Goal: Information Seeking & Learning: Find specific fact

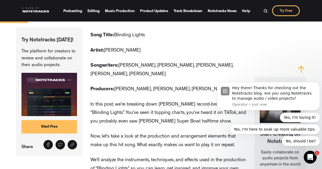
scroll to position [303, 0]
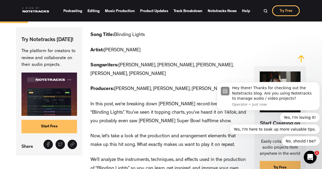
click at [265, 11] on img at bounding box center [265, 11] width 4 height 4
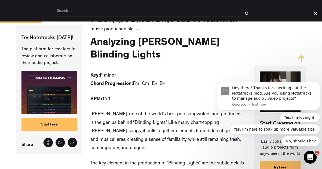
scroll to position [451, 0]
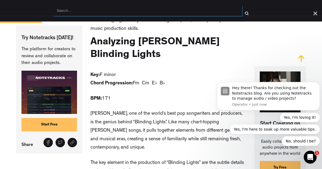
click at [190, 11] on input "search" at bounding box center [148, 11] width 189 height 10
type input "wicked games"
click at [243, 9] on input "submit" at bounding box center [247, 13] width 8 height 8
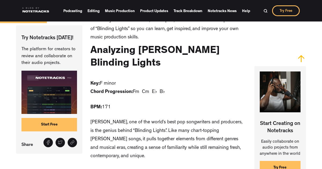
scroll to position [451, 0]
